Goal: Navigation & Orientation: Find specific page/section

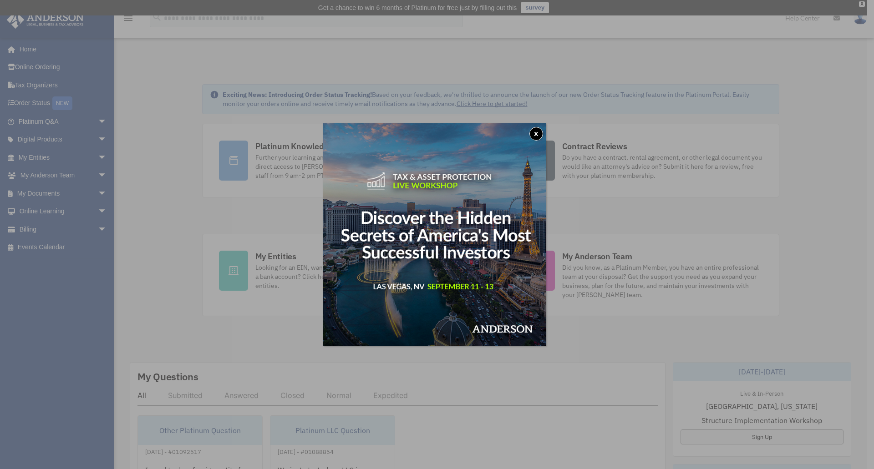
click at [535, 133] on button "x" at bounding box center [536, 134] width 14 height 14
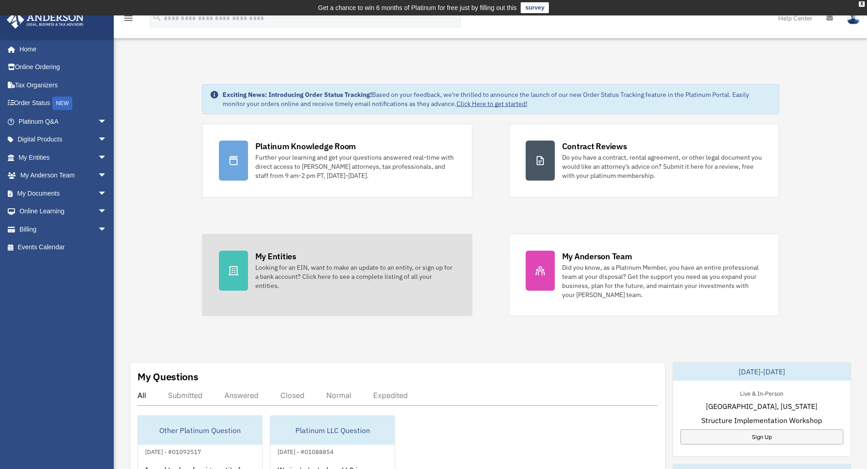
click at [302, 280] on div "Looking for an EIN, want to make an update to an entity, or sign up for a bank …" at bounding box center [355, 276] width 200 height 27
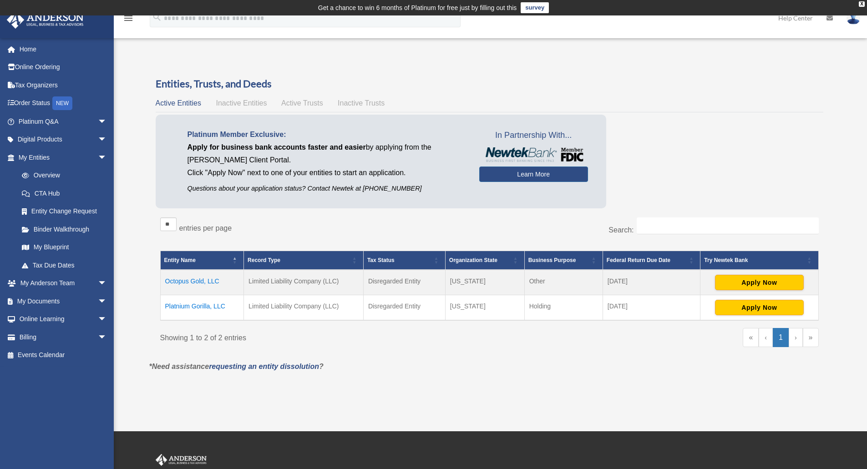
click at [202, 276] on td "Octopus Gold, LLC" at bounding box center [202, 282] width 84 height 25
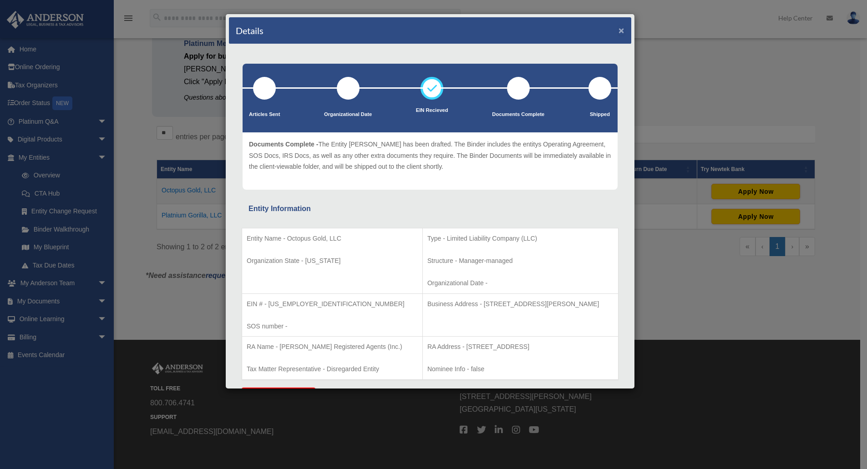
click at [618, 26] on button "×" at bounding box center [621, 30] width 6 height 10
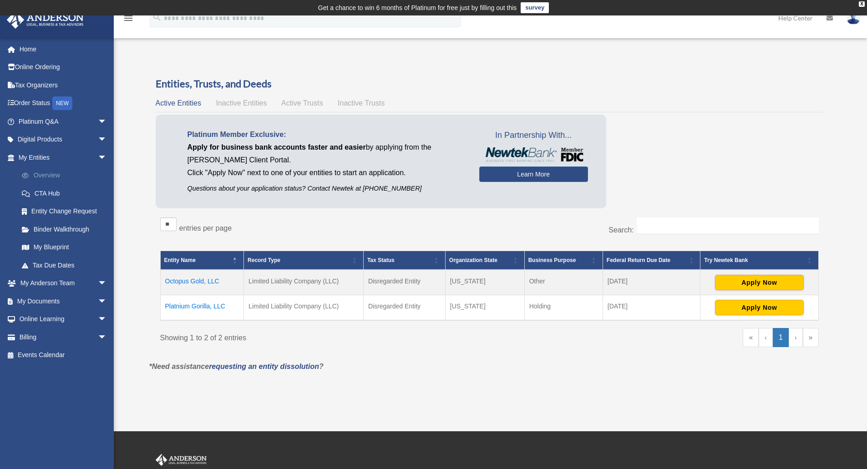
click at [44, 172] on link "Overview" at bounding box center [67, 176] width 108 height 18
click at [98, 284] on span "arrow_drop_down" at bounding box center [107, 283] width 18 height 19
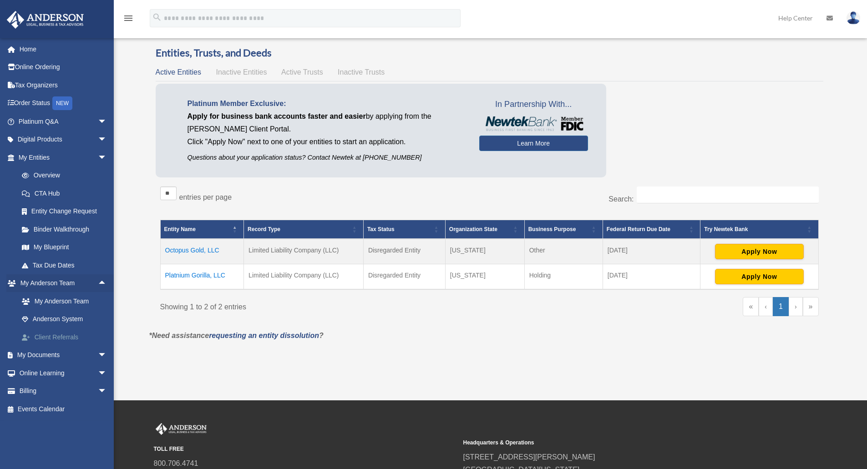
scroll to position [46, 0]
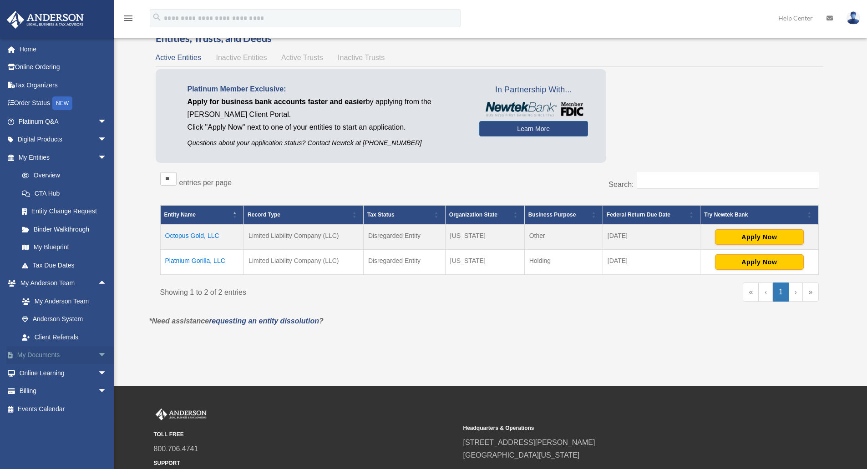
click at [98, 352] on span "arrow_drop_down" at bounding box center [107, 355] width 18 height 19
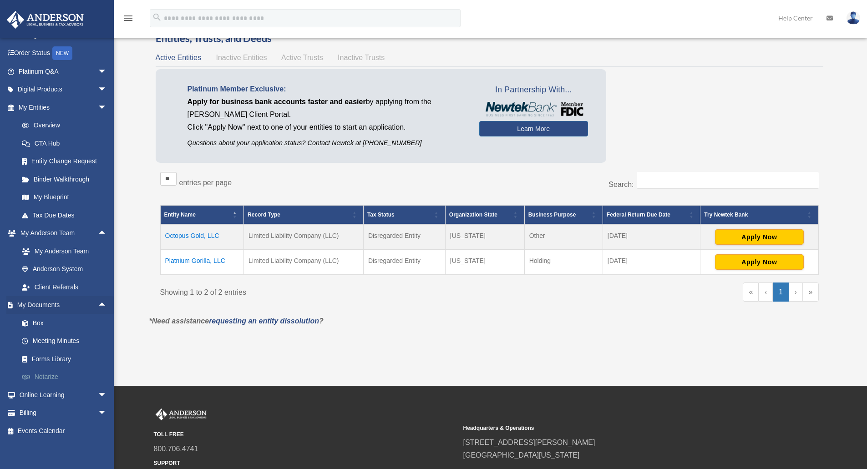
scroll to position [54, 0]
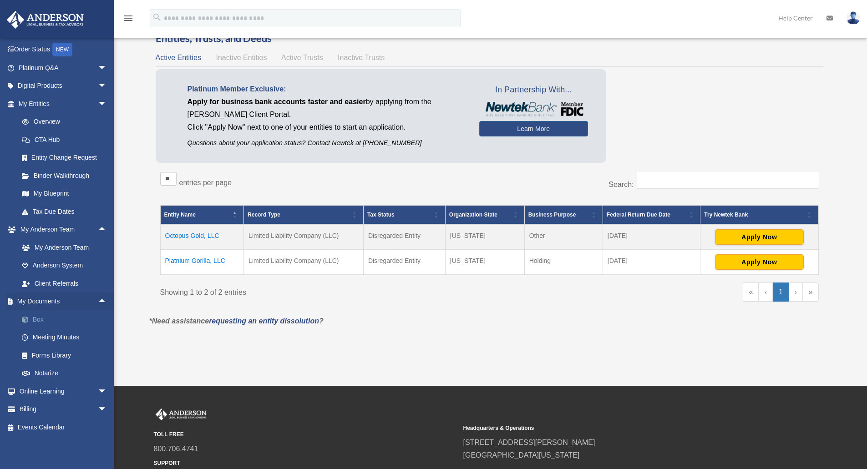
click at [39, 319] on link "Box" at bounding box center [67, 319] width 108 height 18
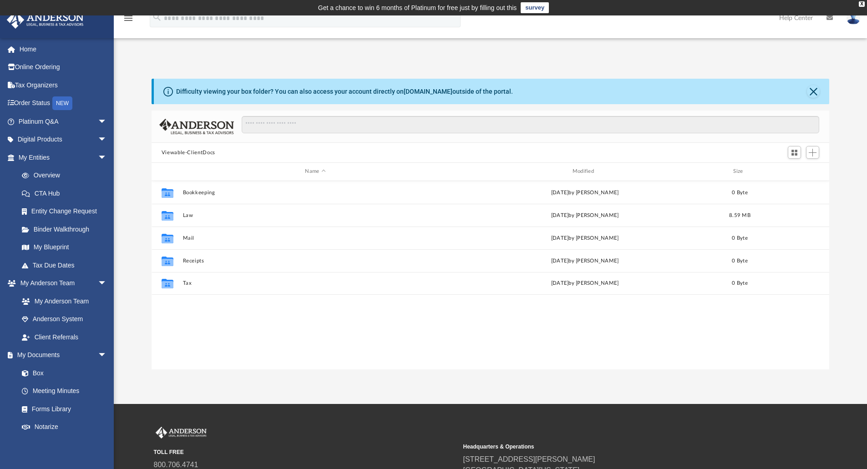
scroll to position [200, 671]
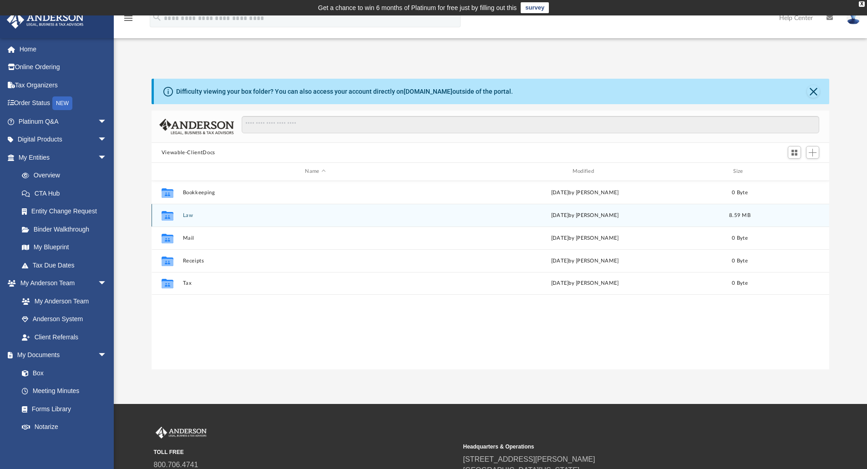
click at [186, 215] on button "Law" at bounding box center [314, 216] width 265 height 6
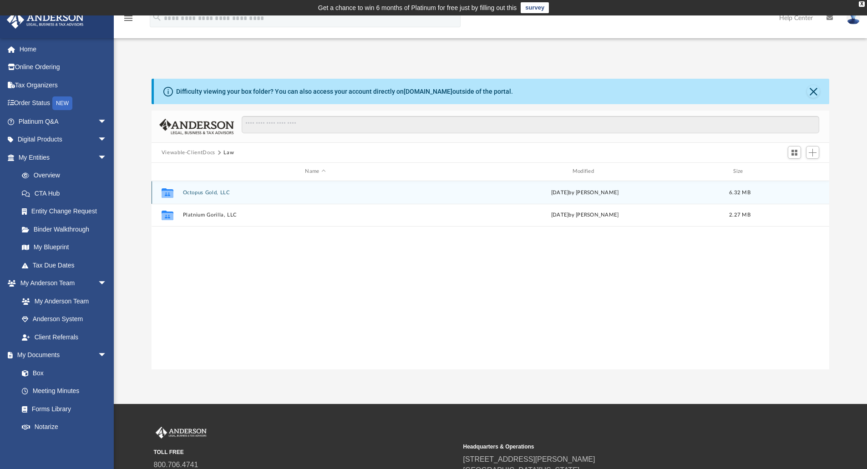
click at [220, 191] on button "Octopus Gold, LLC" at bounding box center [314, 193] width 265 height 6
click at [225, 190] on button "Octopus Gold, LLC (Florida)" at bounding box center [314, 193] width 265 height 6
click at [195, 190] on button "Initial Docs" at bounding box center [314, 192] width 265 height 6
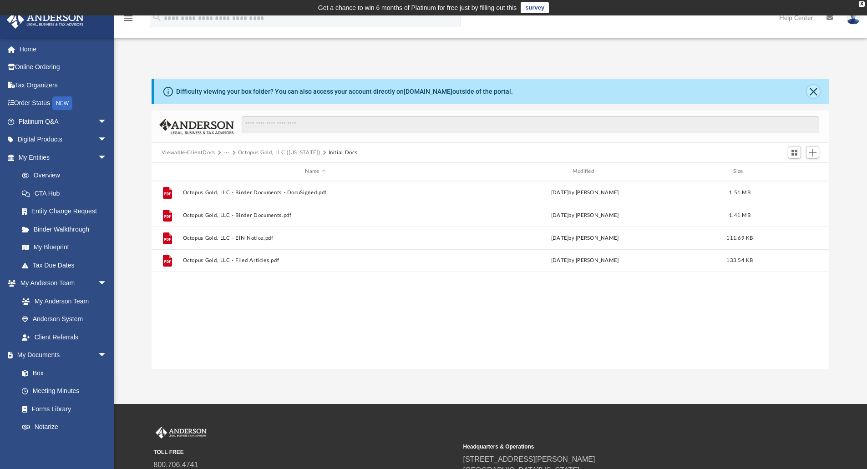
click at [818, 90] on button "Close" at bounding box center [813, 91] width 13 height 13
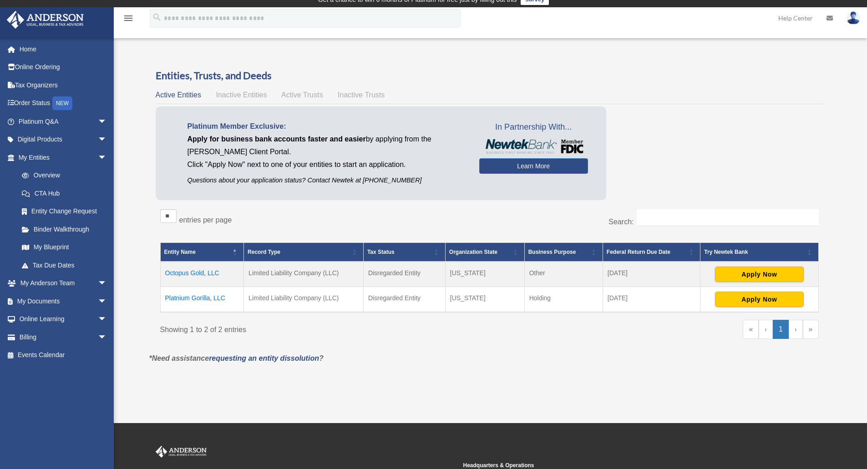
scroll to position [2, 0]
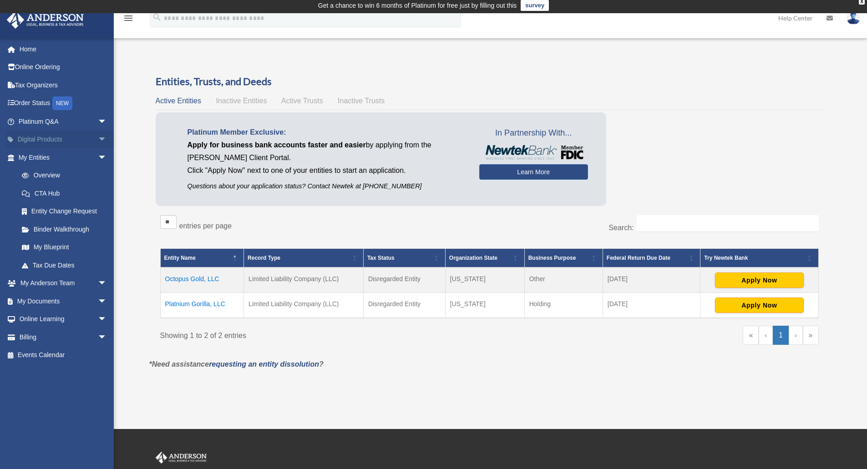
click at [86, 138] on link "Digital Products arrow_drop_down" at bounding box center [63, 140] width 114 height 18
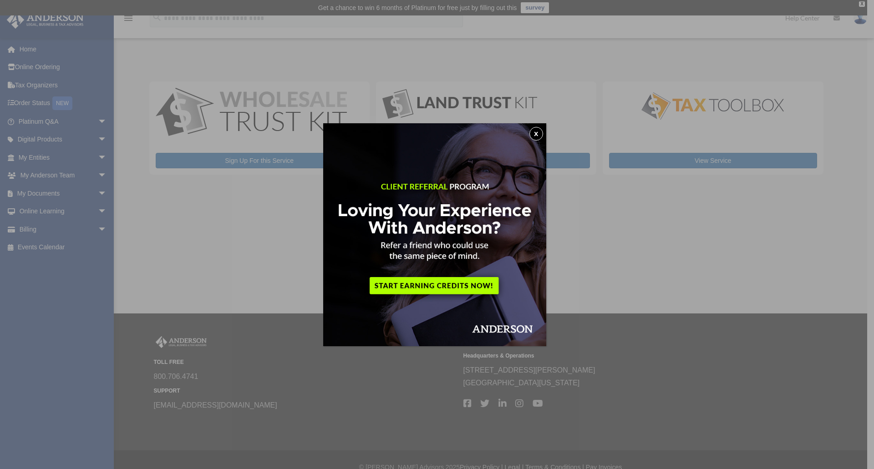
click at [541, 127] on button "x" at bounding box center [536, 134] width 14 height 14
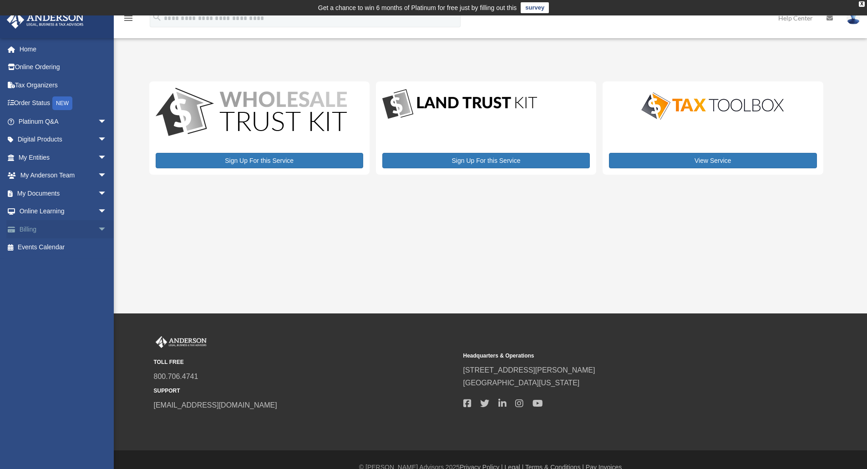
click at [98, 229] on span "arrow_drop_down" at bounding box center [107, 229] width 18 height 19
click at [68, 250] on link "$ Open Invoices" at bounding box center [67, 247] width 108 height 19
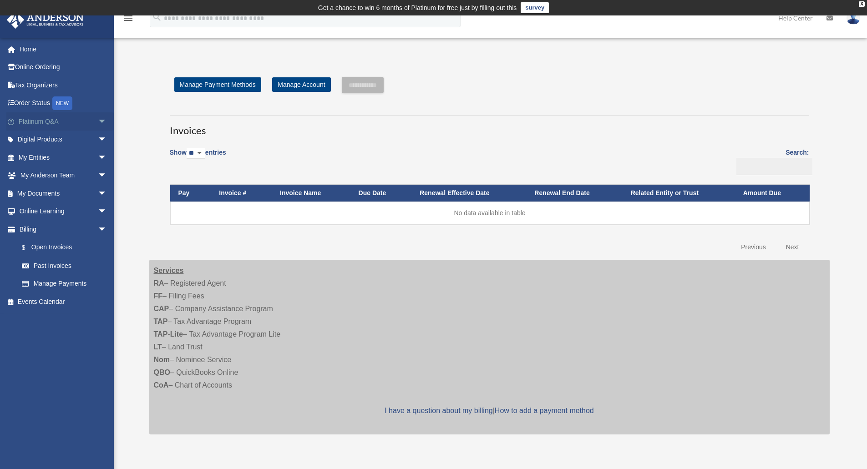
click at [98, 122] on span "arrow_drop_down" at bounding box center [107, 121] width 18 height 19
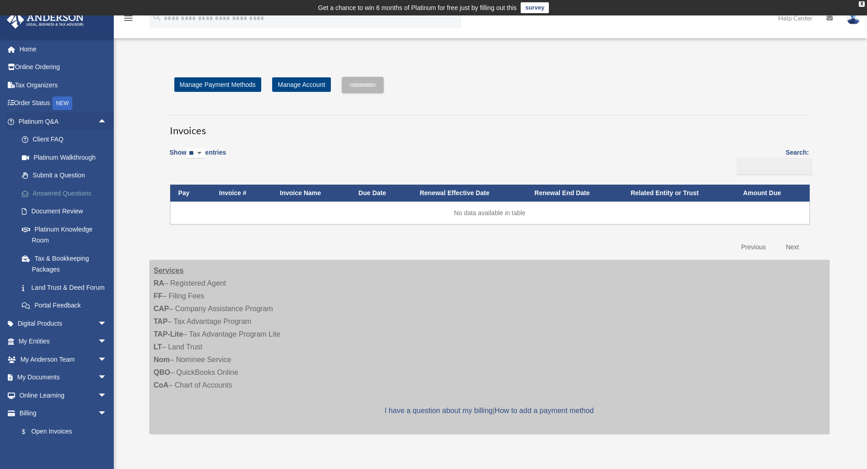
click at [82, 192] on link "Answered Questions" at bounding box center [67, 193] width 108 height 18
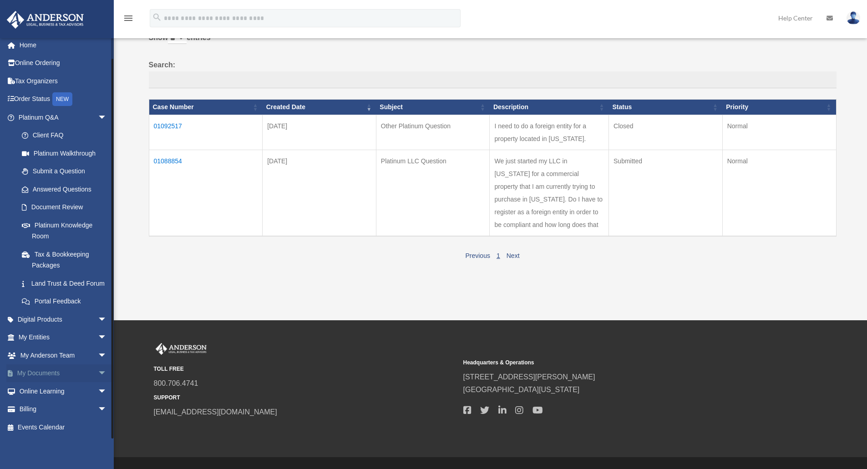
scroll to position [91, 0]
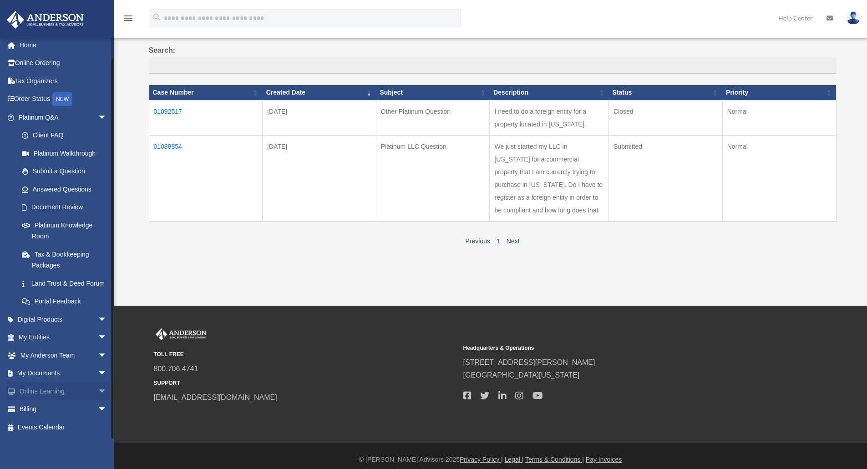
click at [98, 392] on span "arrow_drop_down" at bounding box center [107, 391] width 18 height 19
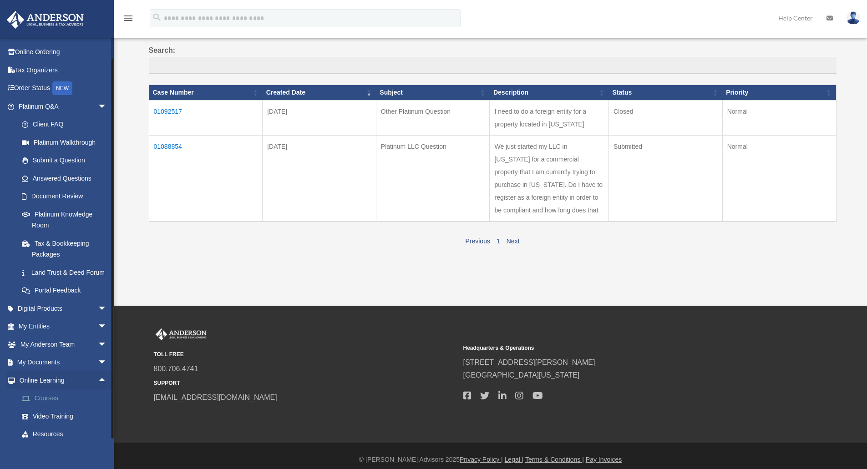
click at [46, 408] on link "Courses" at bounding box center [67, 399] width 108 height 18
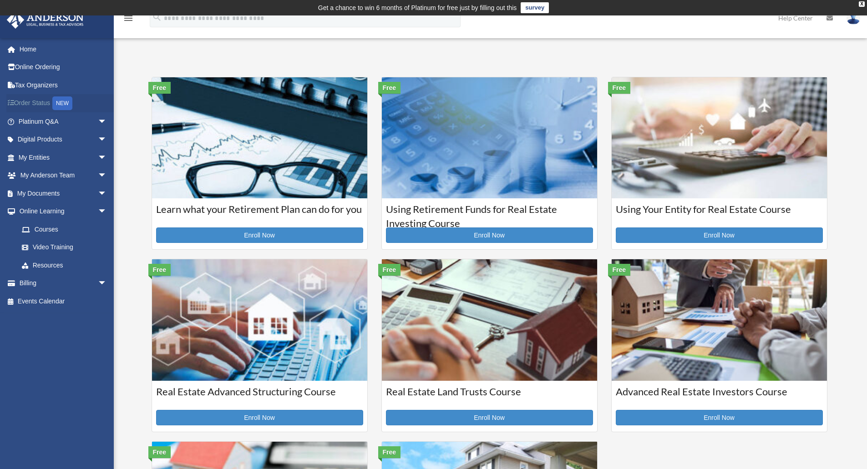
click at [35, 104] on link "Order Status NEW" at bounding box center [63, 103] width 114 height 19
